Goal: Find specific page/section: Find specific page/section

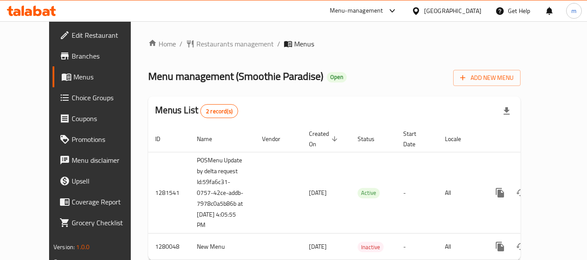
click at [43, 15] on icon at bounding box center [46, 12] width 7 height 7
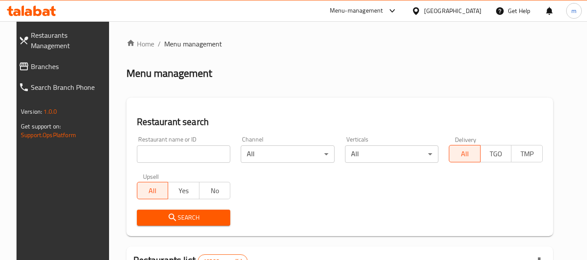
scroll to position [86, 0]
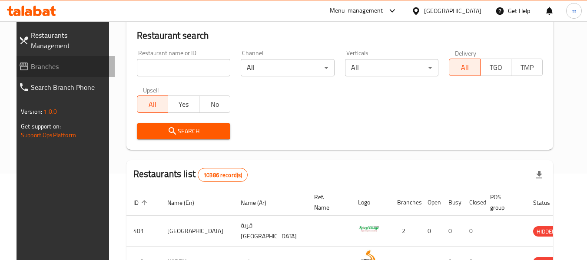
click at [38, 61] on span "Branches" at bounding box center [69, 66] width 77 height 10
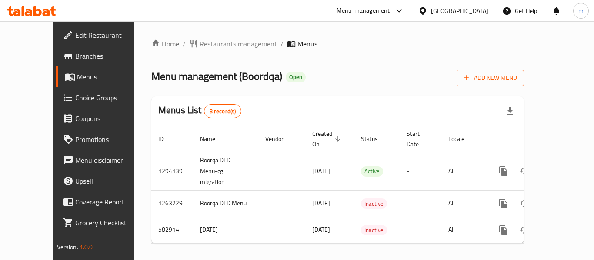
click at [24, 5] on div at bounding box center [31, 10] width 63 height 17
click at [38, 7] on icon at bounding box center [31, 11] width 49 height 10
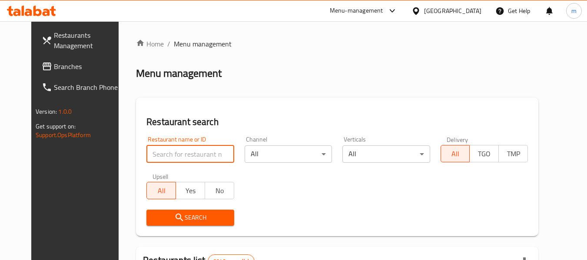
click at [159, 156] on input "search" at bounding box center [189, 154] width 87 height 17
paste input "627623"
type input "627623"
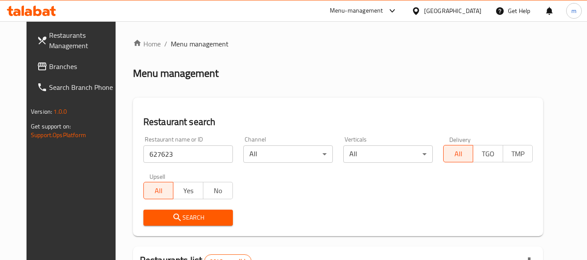
drag, startPoint x: 177, startPoint y: 206, endPoint x: 177, endPoint y: 222, distance: 15.6
click at [177, 210] on div "Search" at bounding box center [188, 218] width 100 height 27
click at [177, 222] on span "Search" at bounding box center [188, 217] width 76 height 11
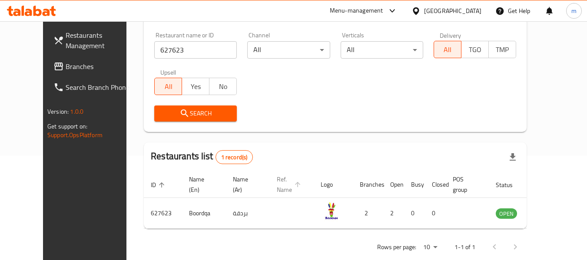
scroll to position [106, 0]
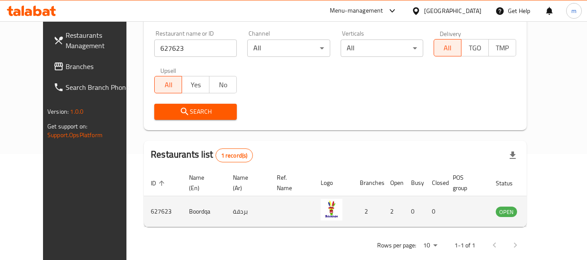
click at [323, 215] on img "enhanced table" at bounding box center [332, 210] width 22 height 22
